Goal: Information Seeking & Learning: Learn about a topic

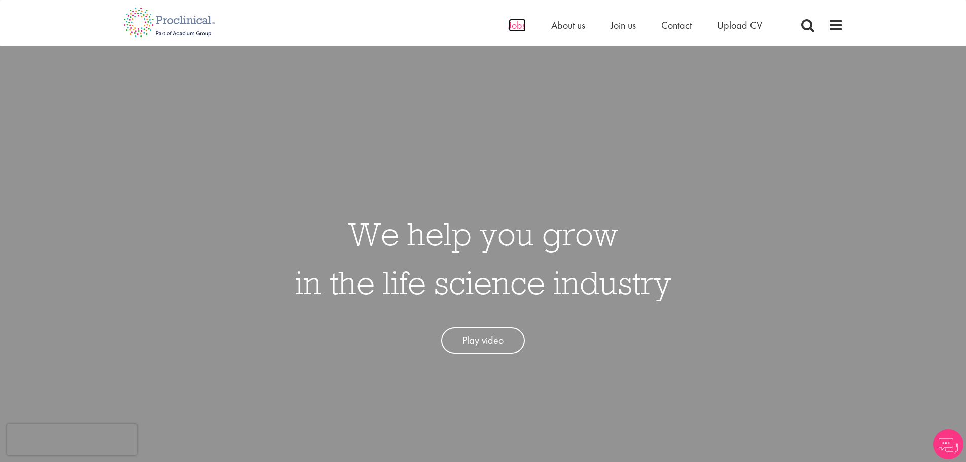
click at [513, 25] on span "Jobs" at bounding box center [516, 25] width 17 height 13
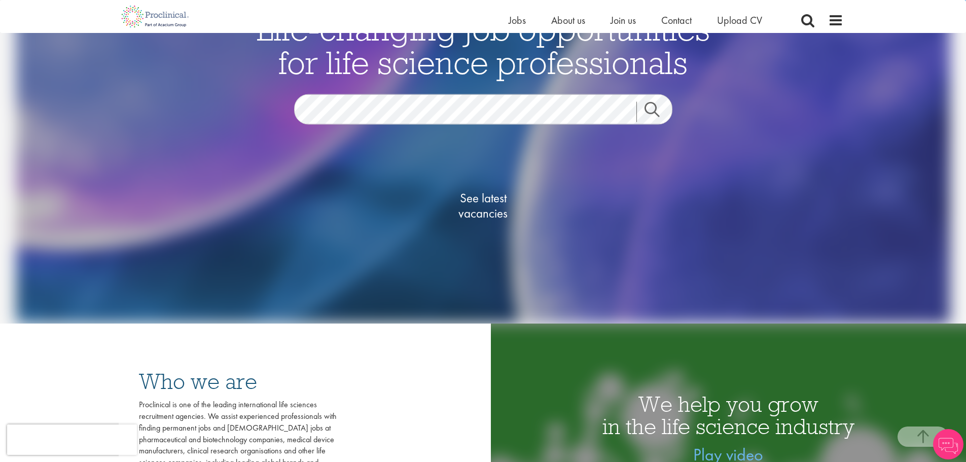
scroll to position [101, 0]
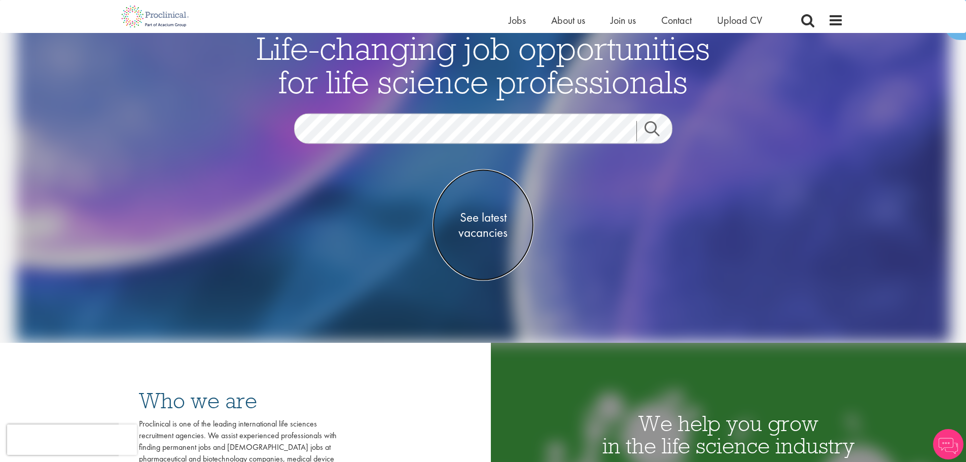
click at [484, 222] on span "See latest vacancies" at bounding box center [482, 225] width 101 height 30
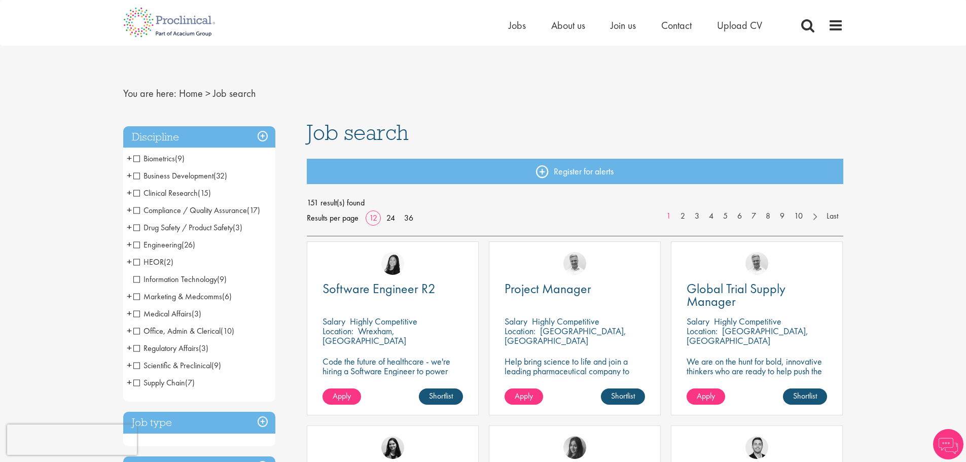
click at [134, 349] on span "Regulatory Affairs" at bounding box center [165, 348] width 65 height 11
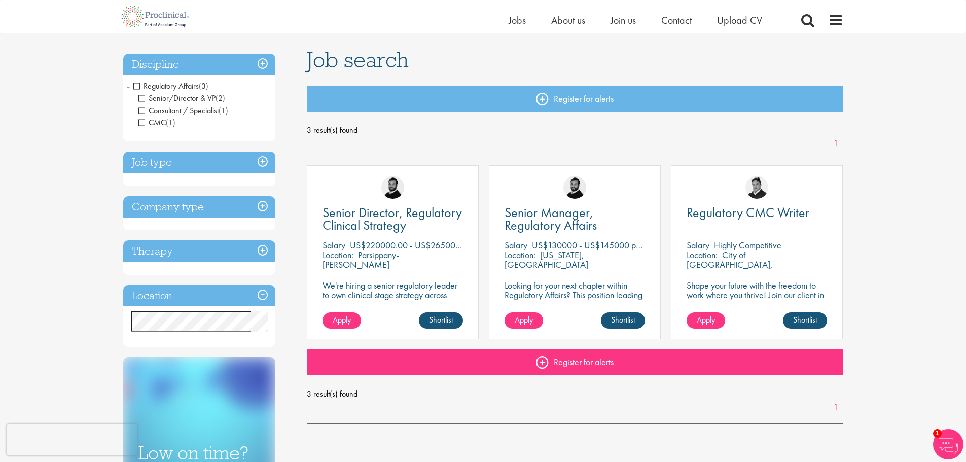
scroll to position [51, 0]
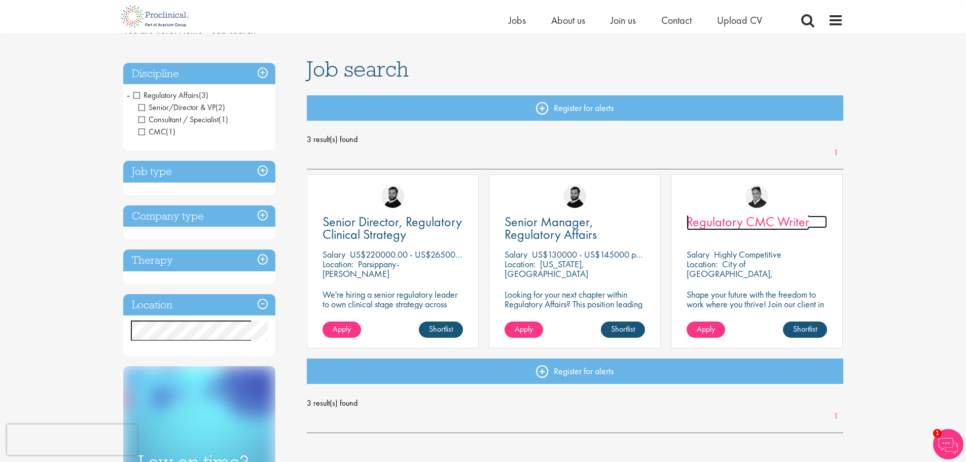
click at [753, 221] on span "Regulatory CMC Writer" at bounding box center [747, 221] width 123 height 17
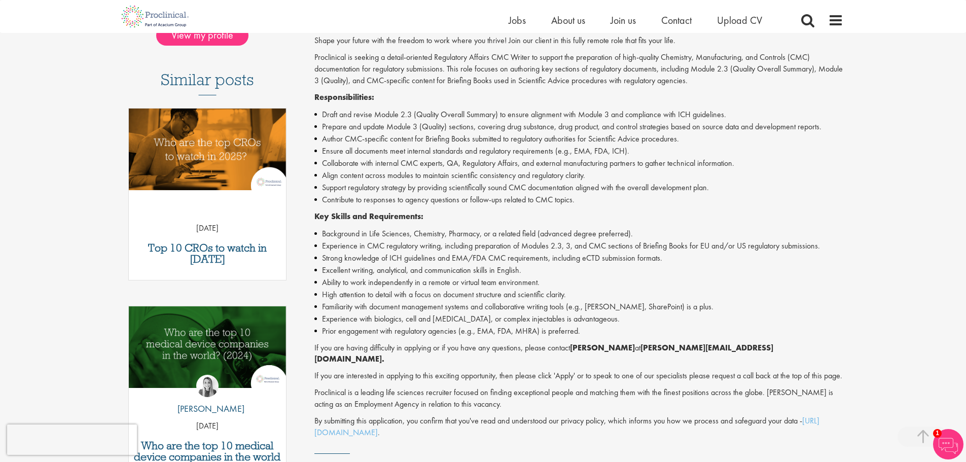
scroll to position [304, 0]
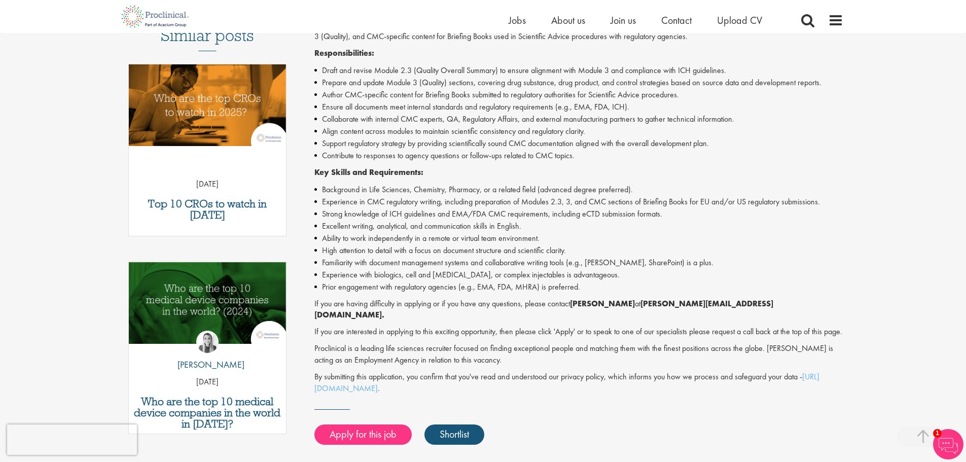
click at [644, 137] on li "Support regulatory strategy by providing scientifically sound CMC documentation…" at bounding box center [578, 143] width 529 height 12
drag, startPoint x: 420, startPoint y: 110, endPoint x: 551, endPoint y: 109, distance: 130.8
click at [551, 109] on li "Ensure all documents meet internal standards and regulatory requirements (e.g.,…" at bounding box center [578, 107] width 529 height 12
click at [565, 176] on p "Key Skills and Requirements:" at bounding box center [578, 173] width 529 height 12
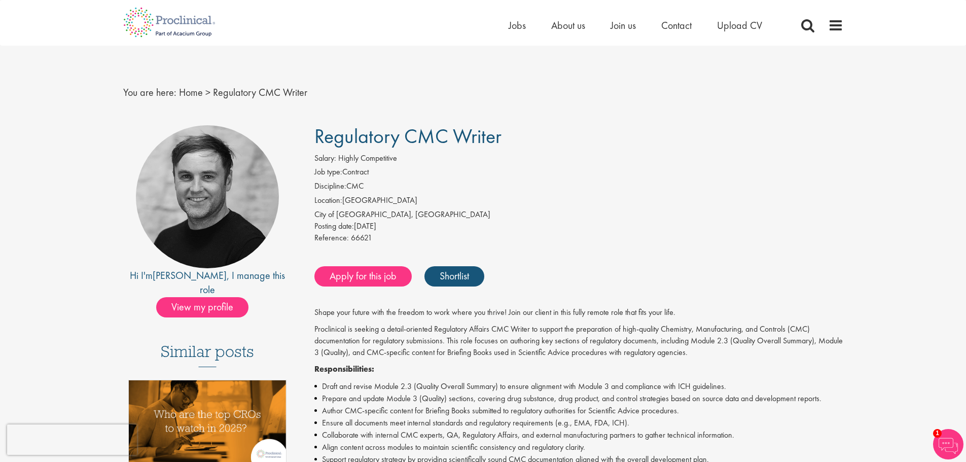
scroll to position [0, 0]
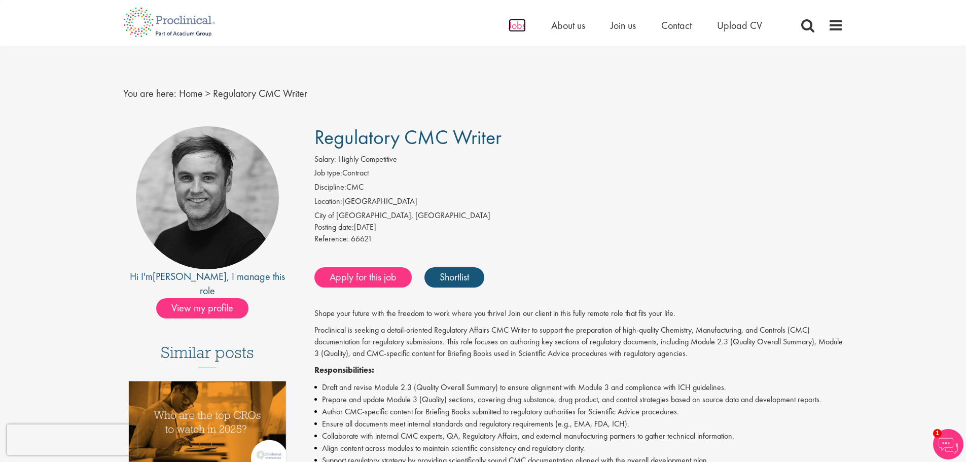
click at [515, 25] on span "Jobs" at bounding box center [516, 25] width 17 height 13
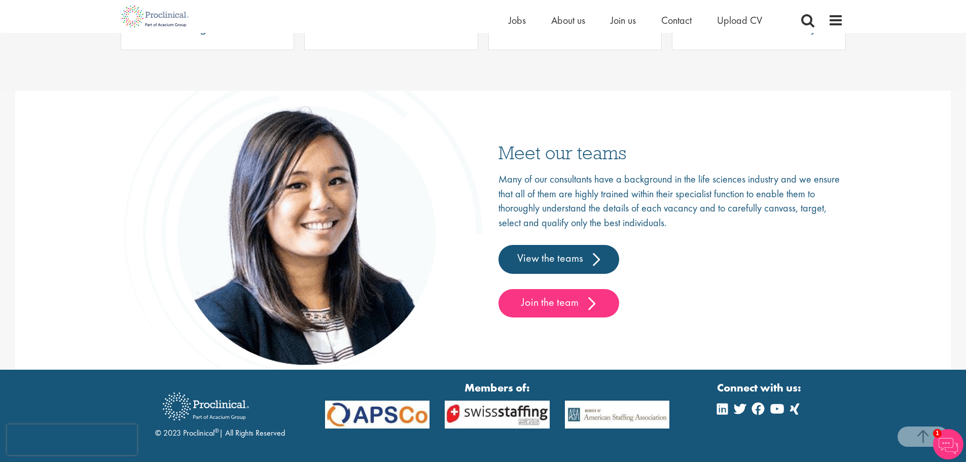
scroll to position [1470, 0]
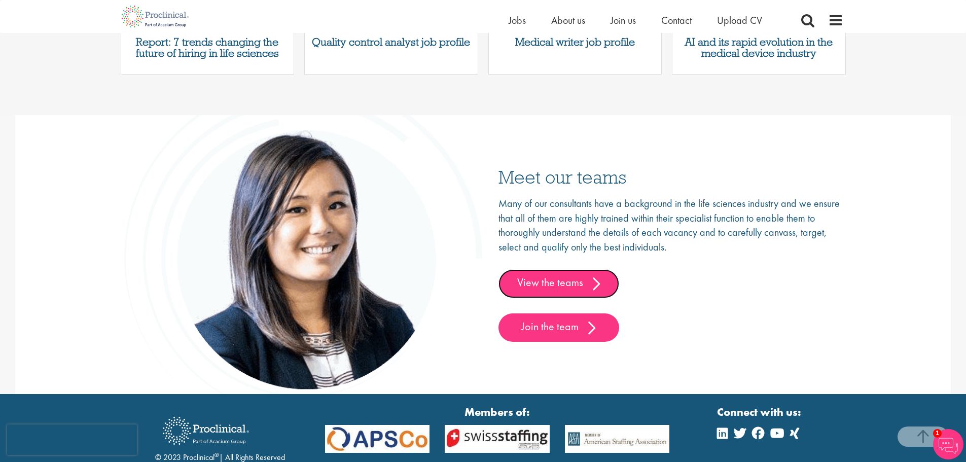
click at [577, 283] on link "View the teams" at bounding box center [558, 283] width 121 height 28
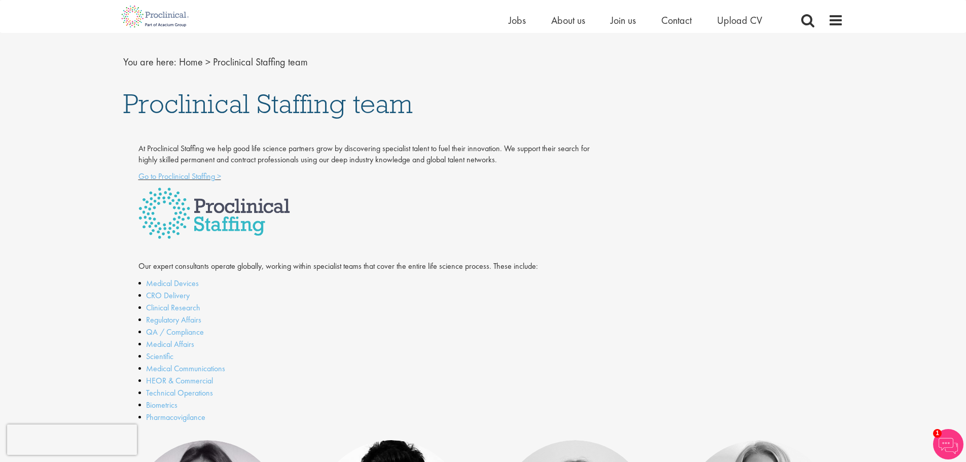
scroll to position [101, 0]
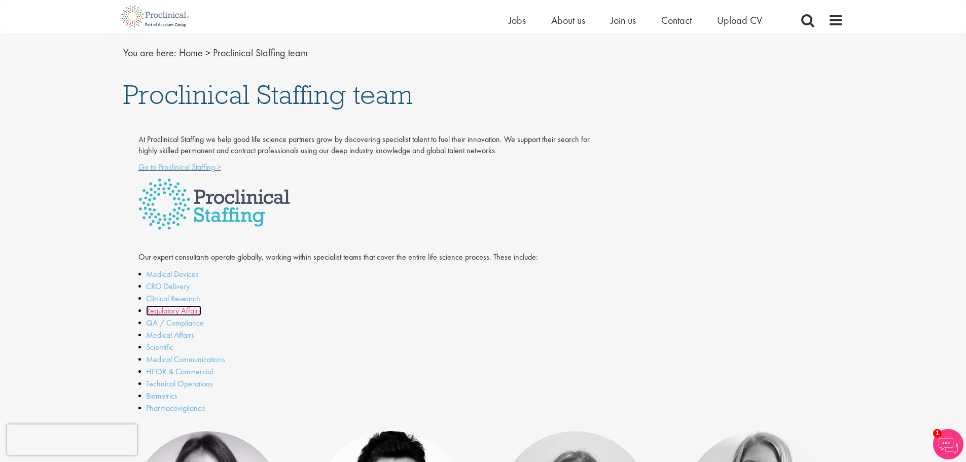
click at [163, 312] on link "Regulatory Affairs" at bounding box center [173, 310] width 55 height 11
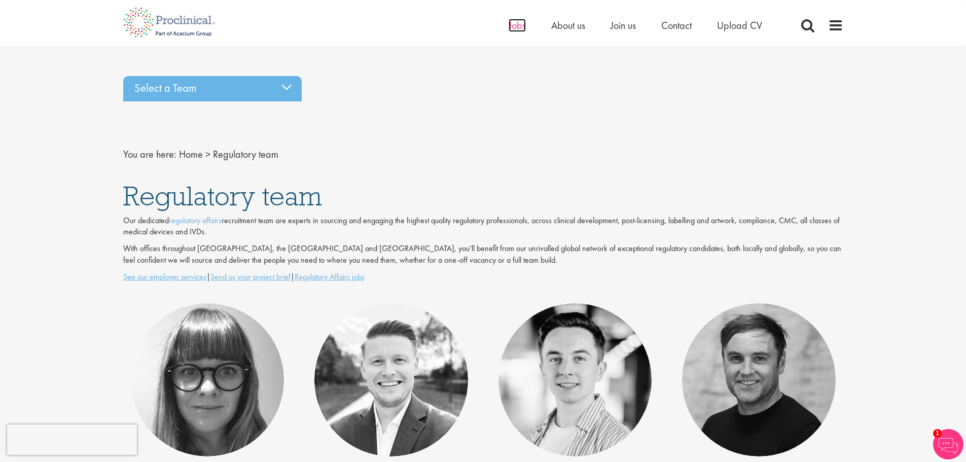
click at [512, 26] on span "Jobs" at bounding box center [516, 25] width 17 height 13
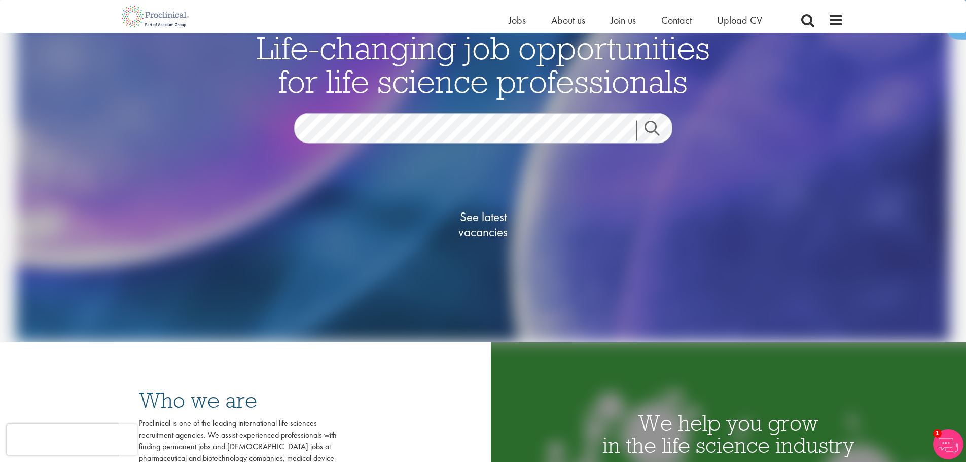
scroll to position [101, 0]
